Goal: Information Seeking & Learning: Learn about a topic

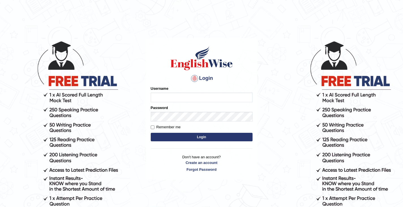
type input "0466609749"
click at [179, 137] on button "Login" at bounding box center [202, 137] width 102 height 8
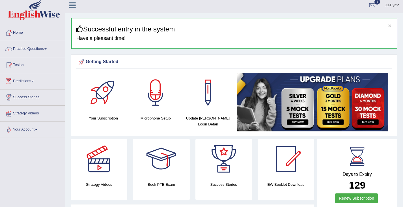
scroll to position [3, 0]
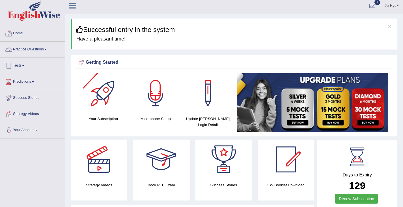
click at [38, 48] on link "Practice Questions" at bounding box center [32, 49] width 64 height 14
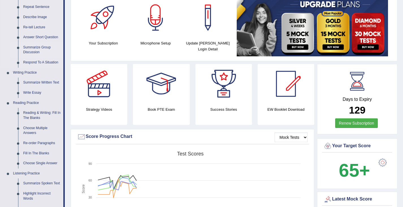
scroll to position [67, 0]
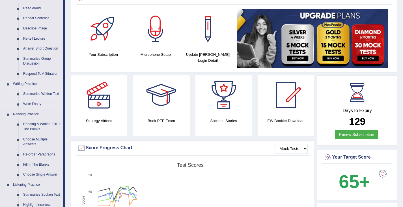
click at [53, 93] on link "Summarize Written Text" at bounding box center [42, 94] width 43 height 10
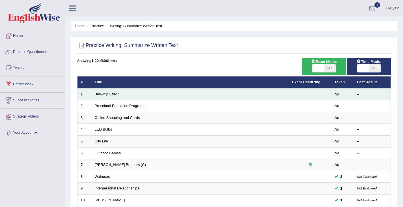
click at [102, 94] on link "Bullwhip Effect" at bounding box center [107, 94] width 24 height 4
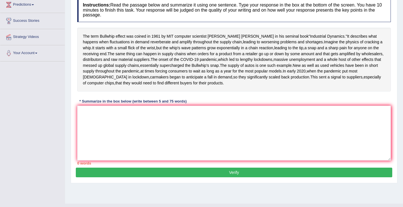
scroll to position [79, 0]
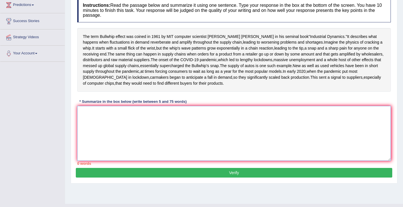
click at [141, 143] on textarea at bounding box center [234, 133] width 314 height 55
drag, startPoint x: 141, startPoint y: 143, endPoint x: 126, endPoint y: 156, distance: 19.6
click at [126, 156] on textarea at bounding box center [234, 133] width 314 height 55
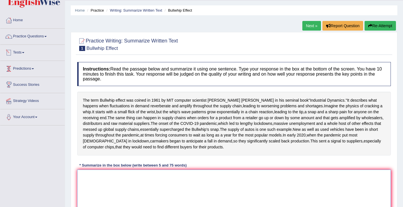
scroll to position [17, 0]
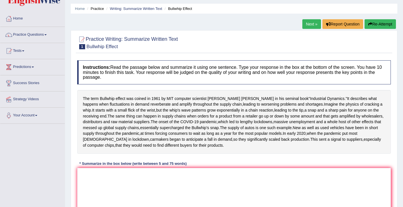
click at [163, 92] on div "The term Bullwhip effect was coined in 1961 by MIT computer scientist Jay Forre…" at bounding box center [234, 122] width 314 height 64
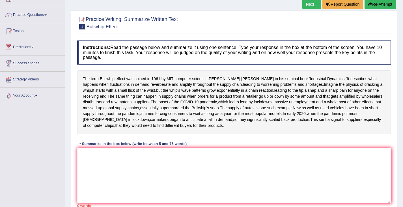
scroll to position [37, 0]
drag, startPoint x: 239, startPoint y: 87, endPoint x: 211, endPoint y: 103, distance: 33.3
click at [211, 103] on div "The term Bullwhip effect was coined in 1961 by MIT computer scientist Jay Forre…" at bounding box center [234, 102] width 314 height 64
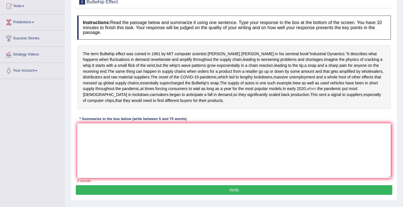
scroll to position [0, 0]
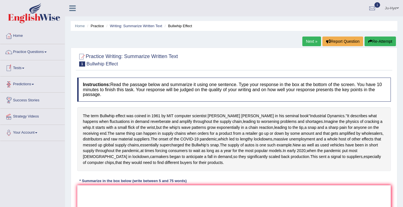
click at [23, 80] on link "Predictions" at bounding box center [32, 83] width 64 height 14
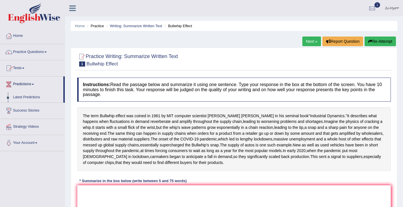
click at [19, 67] on link "Tests" at bounding box center [32, 67] width 64 height 14
